Goal: Navigation & Orientation: Find specific page/section

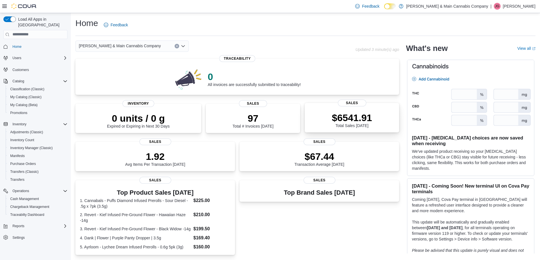
click at [351, 120] on p "$6541.91" at bounding box center [352, 117] width 40 height 11
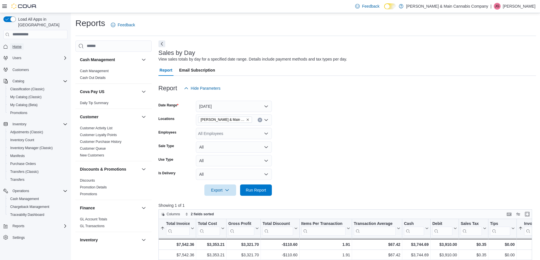
click at [20, 44] on span "Home" at bounding box center [16, 46] width 9 height 5
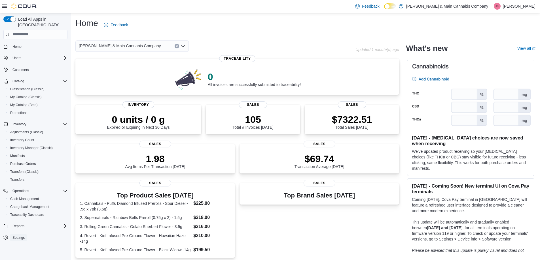
click at [19, 236] on span "Settings" at bounding box center [18, 238] width 12 height 5
